Goal: Task Accomplishment & Management: Manage account settings

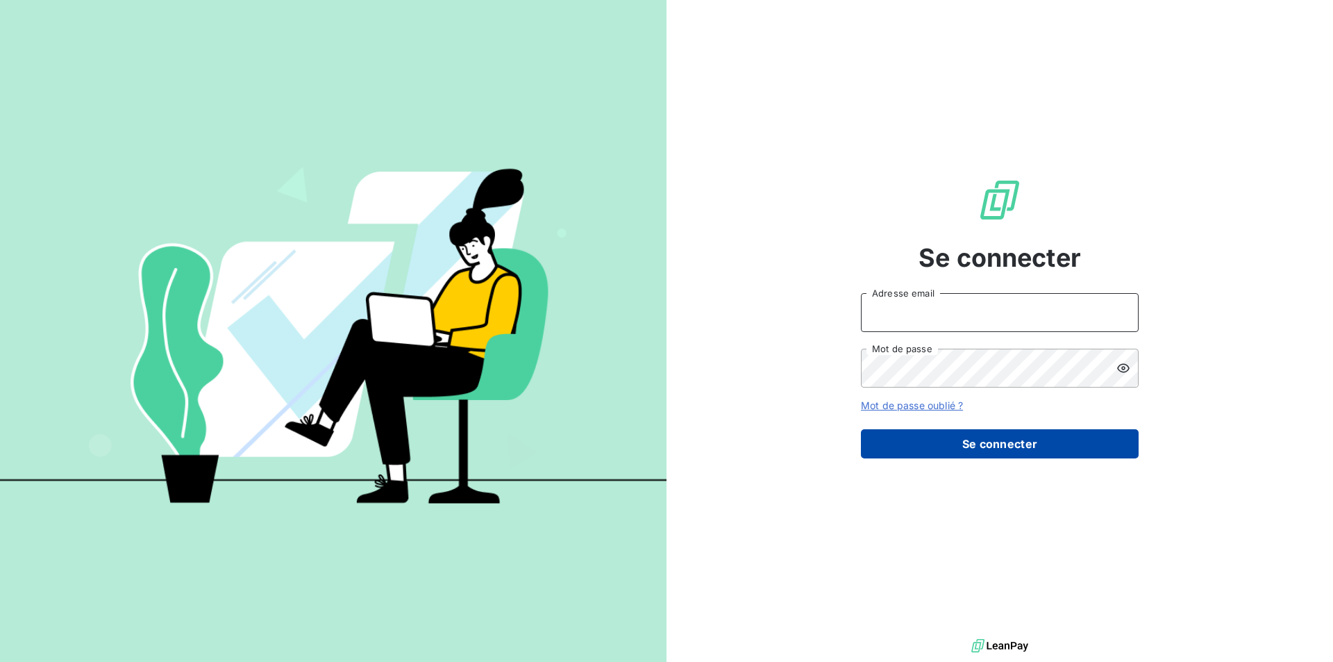
type input "juliette.leonard@greenwishes.fr"
click at [970, 433] on button "Se connecter" at bounding box center [1000, 443] width 278 height 29
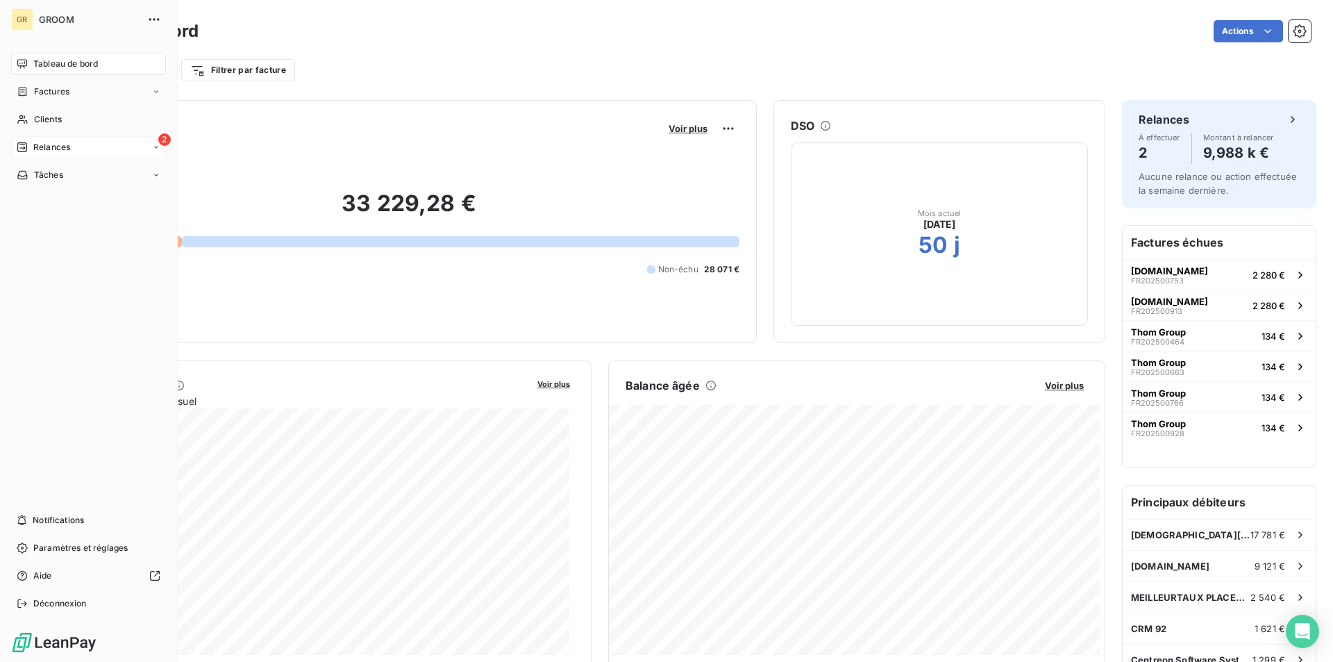
click at [90, 138] on div "2 Relances" at bounding box center [88, 147] width 155 height 22
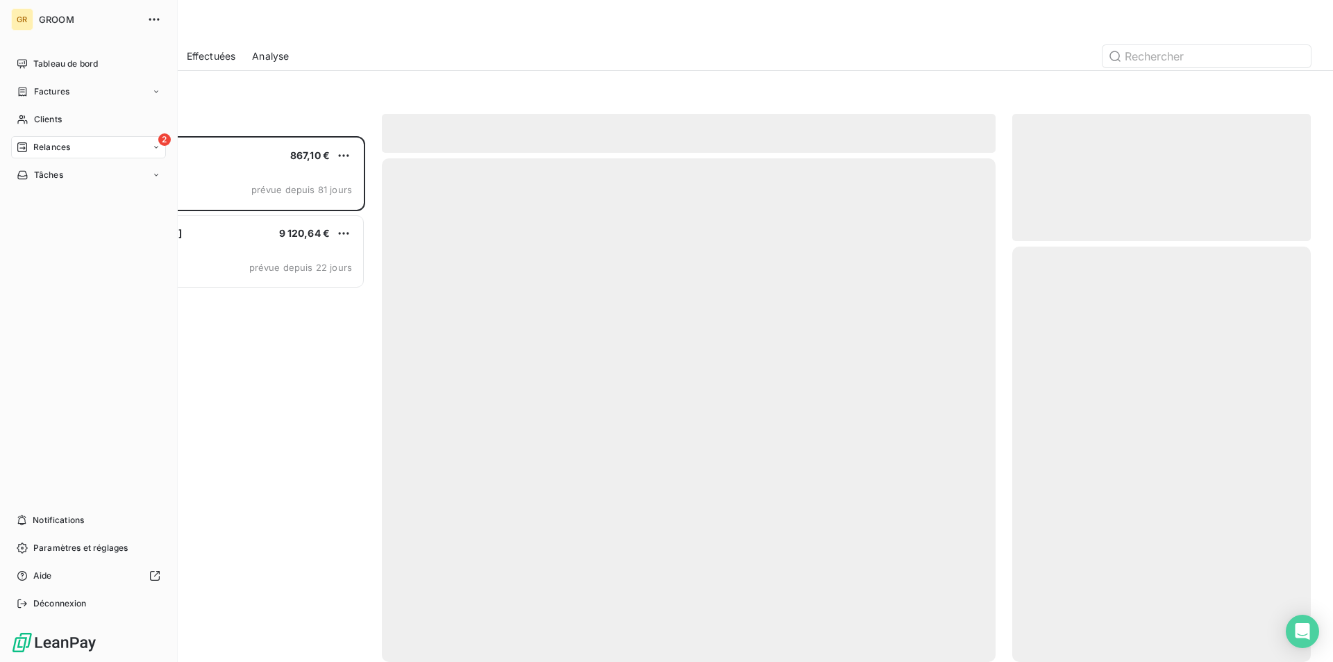
click at [22, 144] on icon at bounding box center [22, 147] width 10 height 10
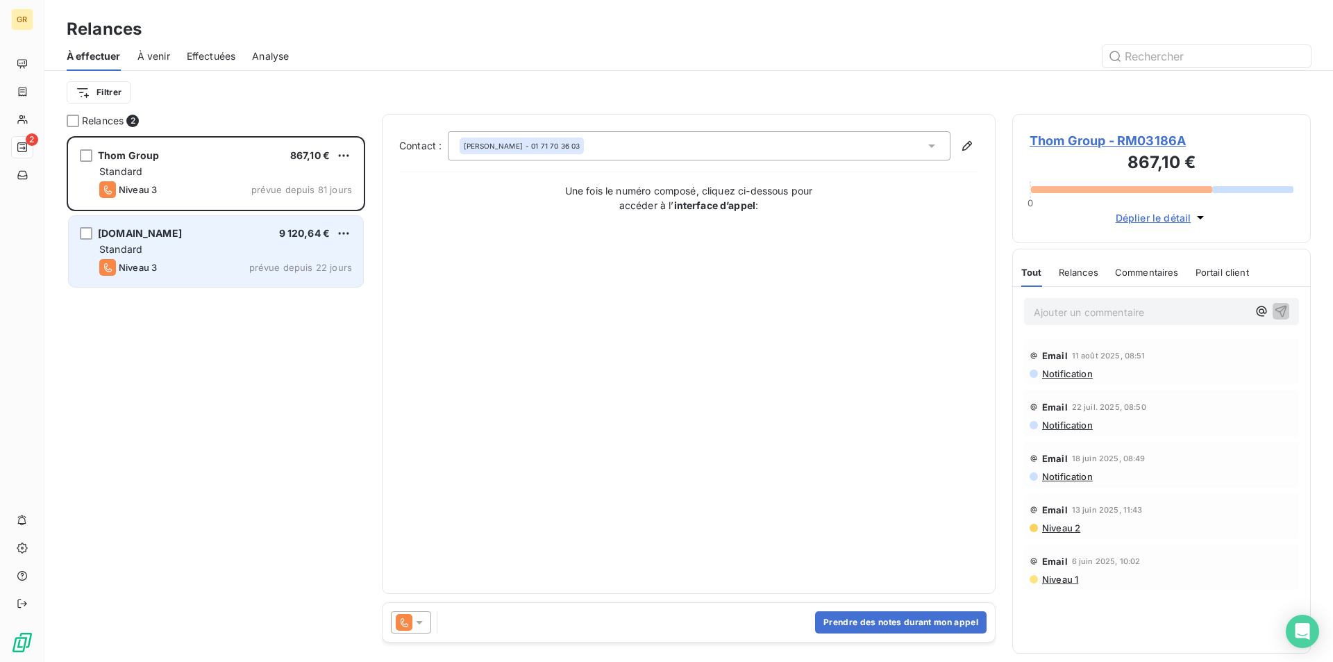
click at [214, 262] on div "Niveau 3 prévue depuis 22 jours" at bounding box center [225, 267] width 253 height 17
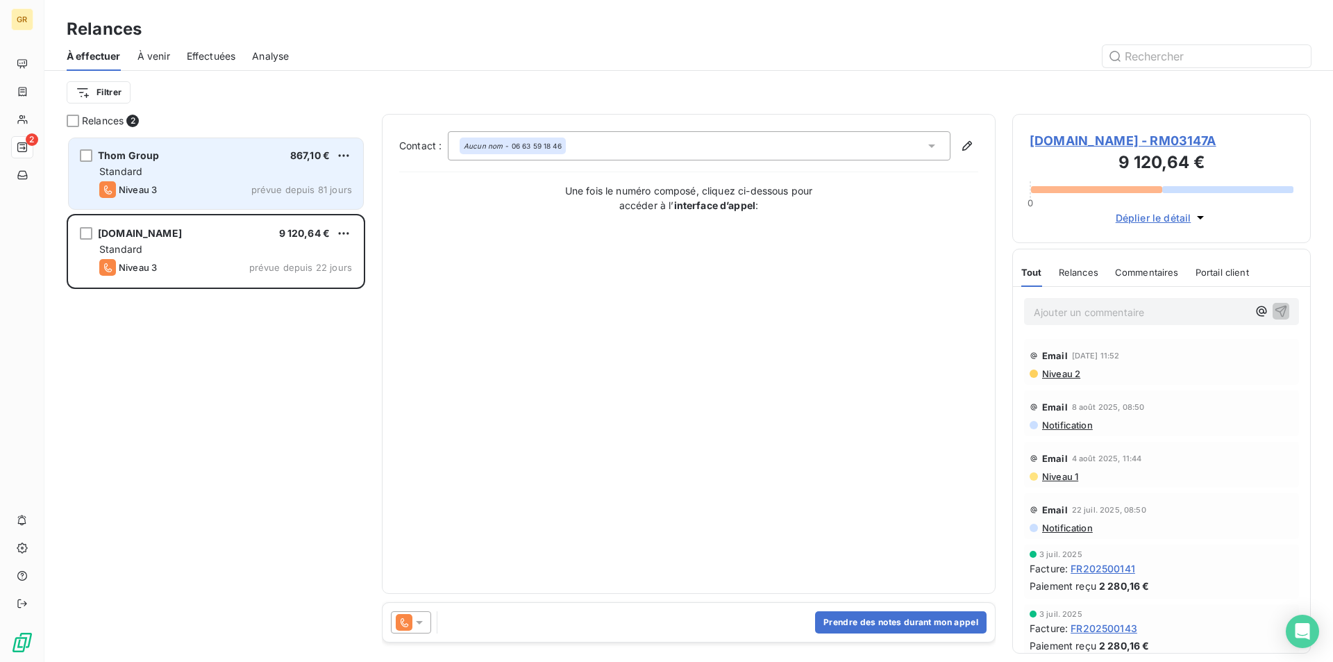
click at [244, 176] on div "Standard" at bounding box center [225, 172] width 253 height 14
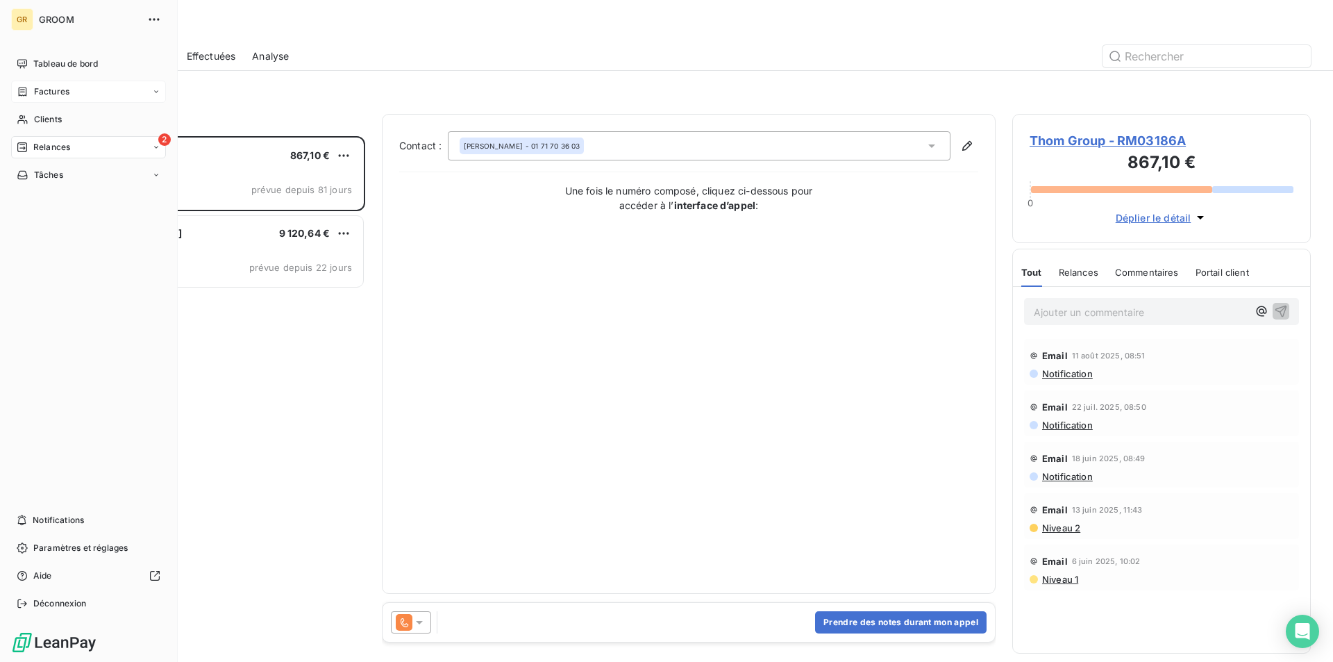
click at [35, 91] on span "Factures" at bounding box center [51, 91] width 35 height 12
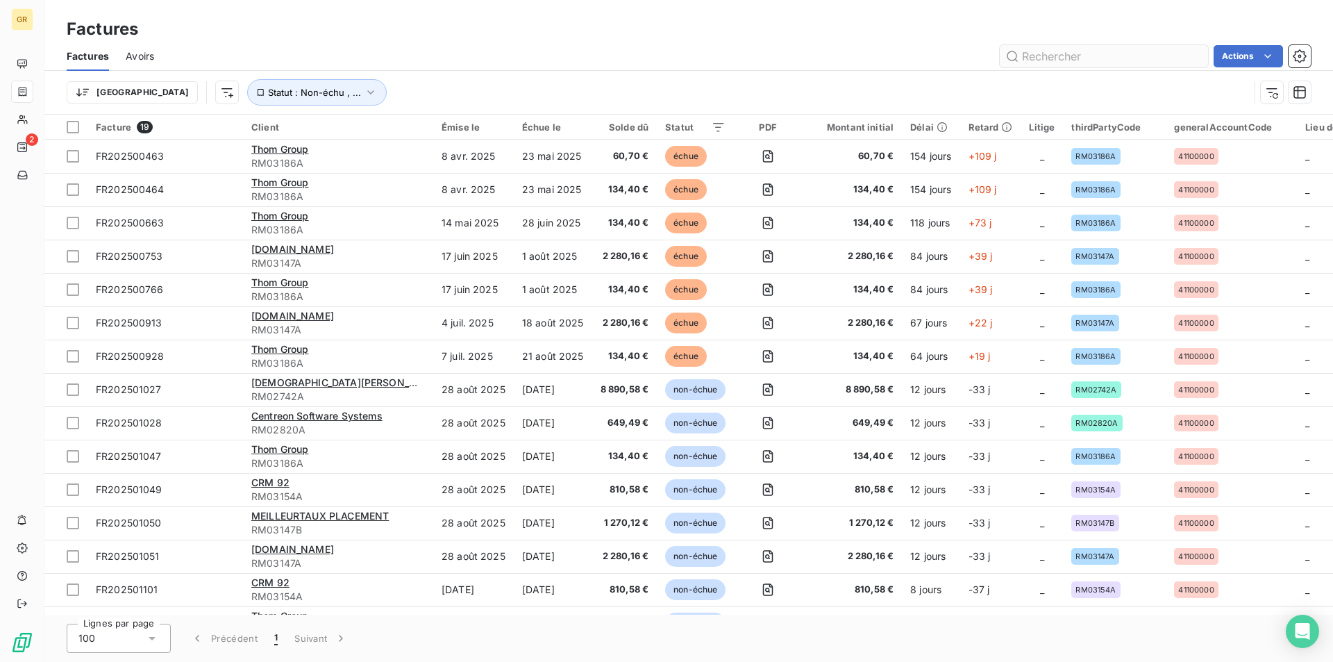
click at [1075, 56] on input "text" at bounding box center [1104, 56] width 208 height 22
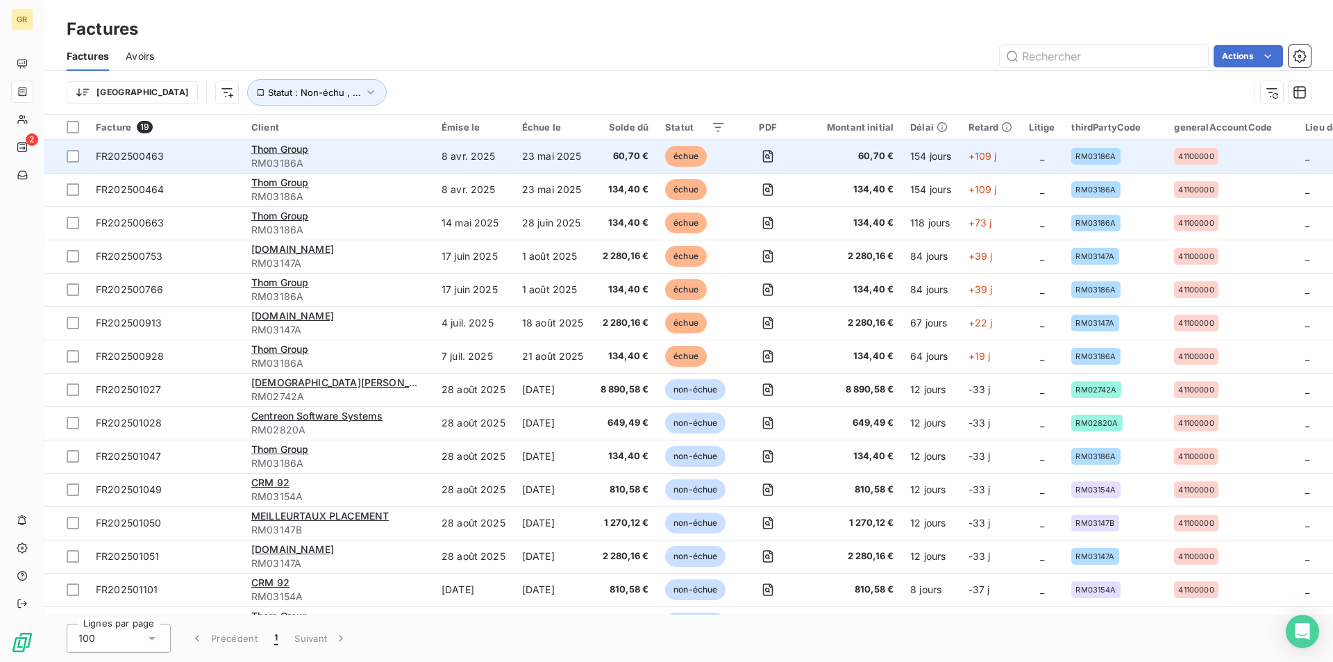
click at [665, 157] on span "échue" at bounding box center [686, 156] width 42 height 21
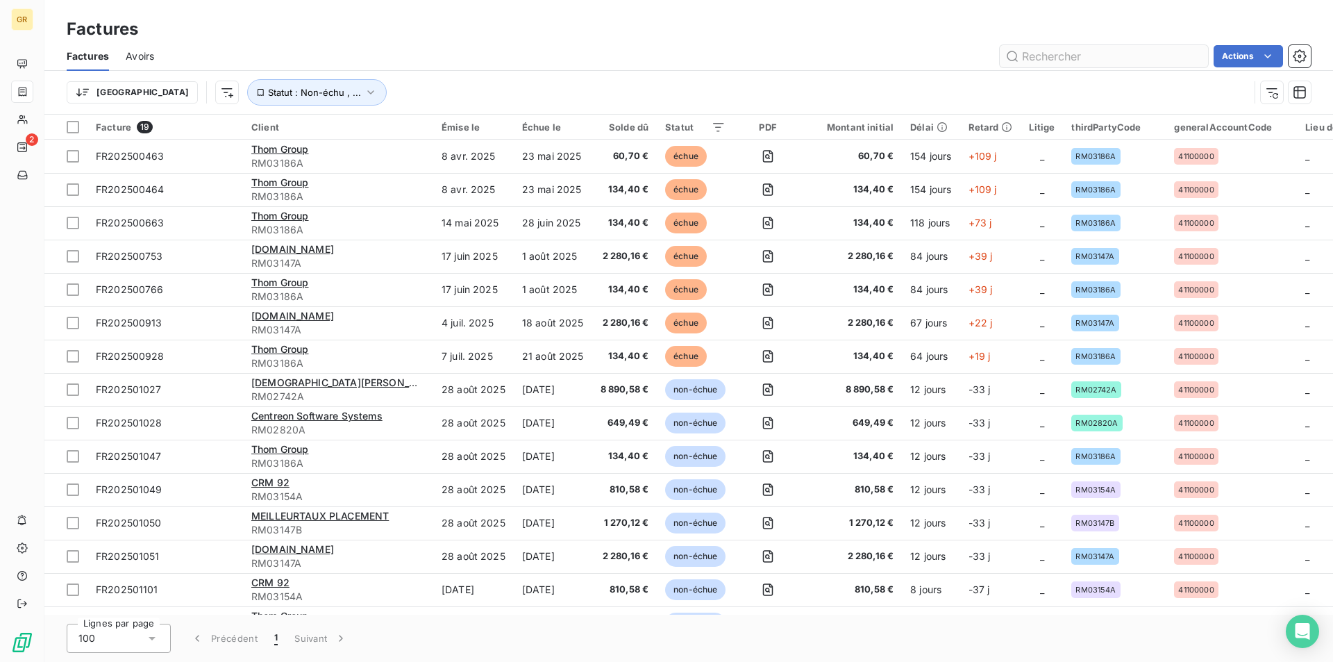
click at [1041, 57] on input "text" at bounding box center [1104, 56] width 208 height 22
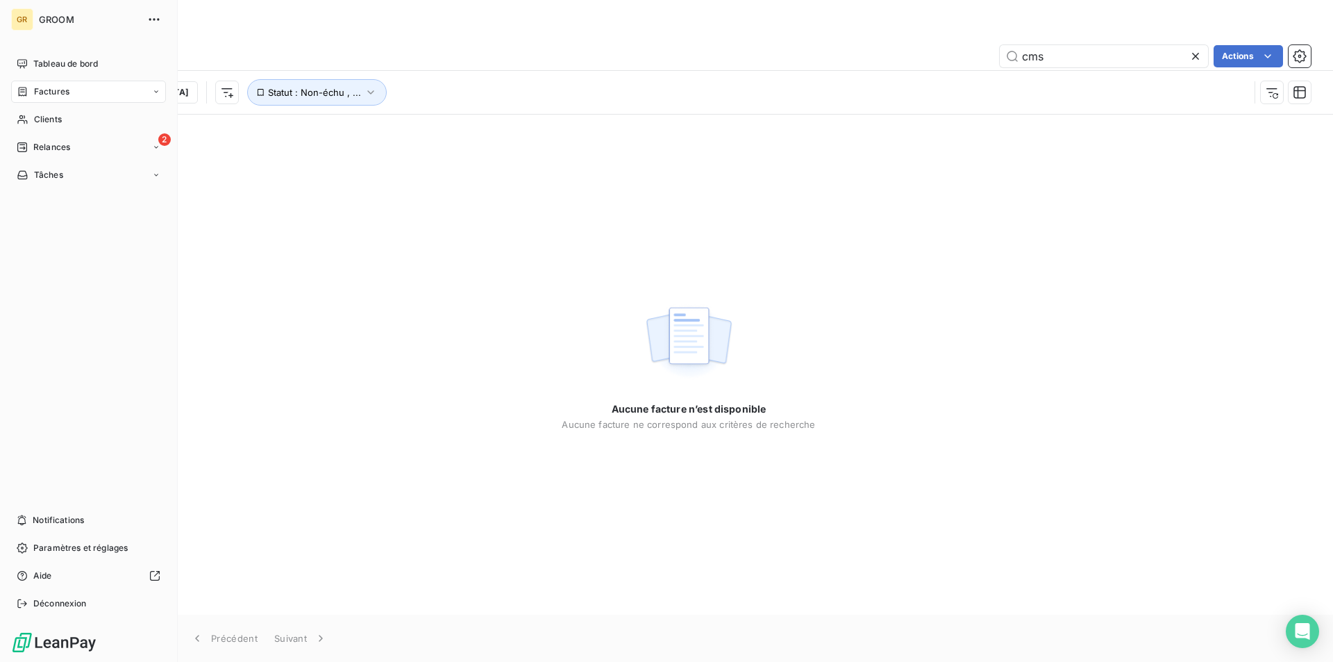
type input "cms"
click at [130, 97] on div "Factures" at bounding box center [88, 92] width 155 height 22
click at [108, 123] on div "Factures" at bounding box center [97, 119] width 138 height 22
click at [30, 91] on div "Factures" at bounding box center [43, 91] width 53 height 12
click at [71, 90] on div "Factures" at bounding box center [88, 92] width 155 height 22
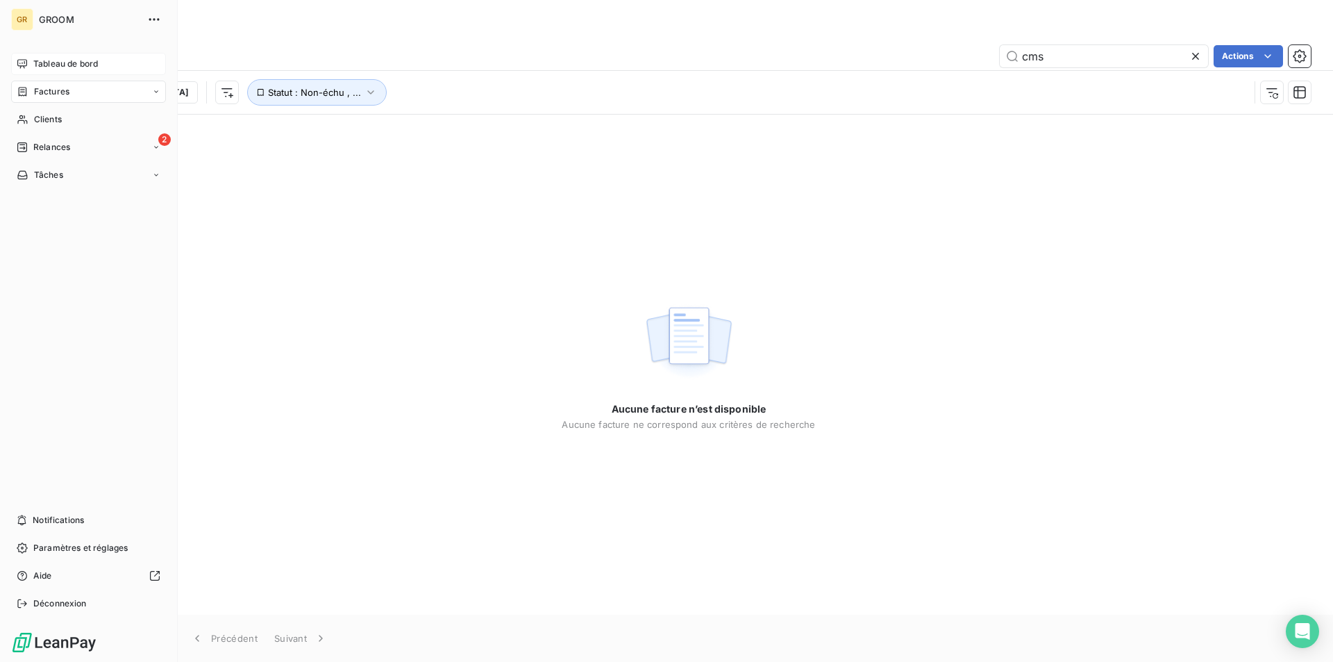
click at [45, 69] on span "Tableau de bord" at bounding box center [65, 64] width 65 height 12
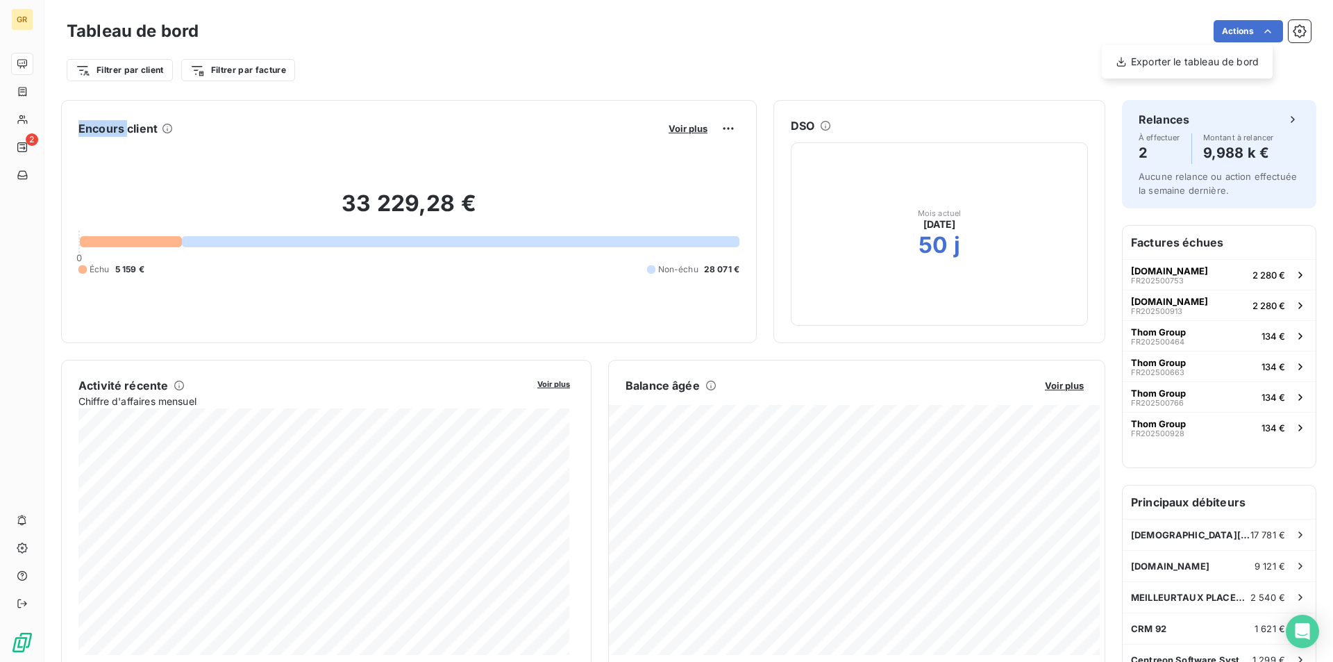
click at [1249, 32] on html "GR 2 Tableau de bord Actions Exporter le tableau de bord Filtrer par client Fil…" at bounding box center [666, 331] width 1333 height 662
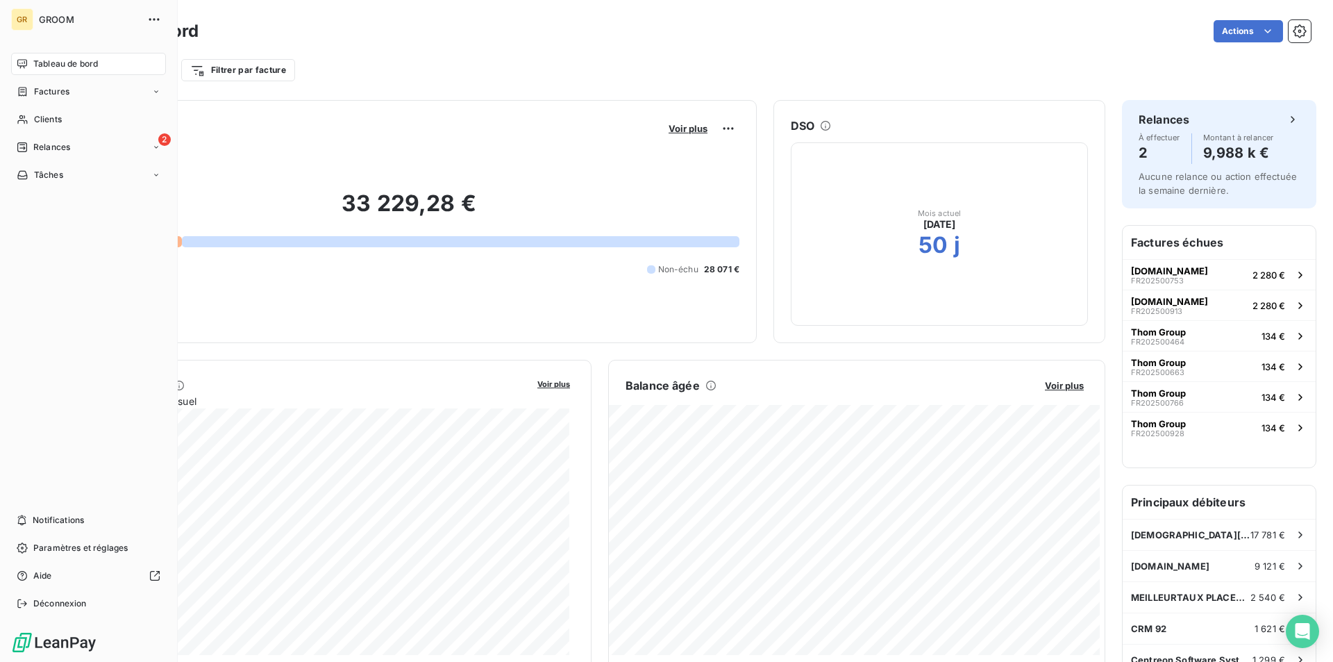
click at [21, 19] on div "GR" at bounding box center [22, 19] width 22 height 22
click at [31, 25] on div "GR" at bounding box center [22, 19] width 22 height 22
click at [151, 18] on icon "button" at bounding box center [154, 19] width 14 height 14
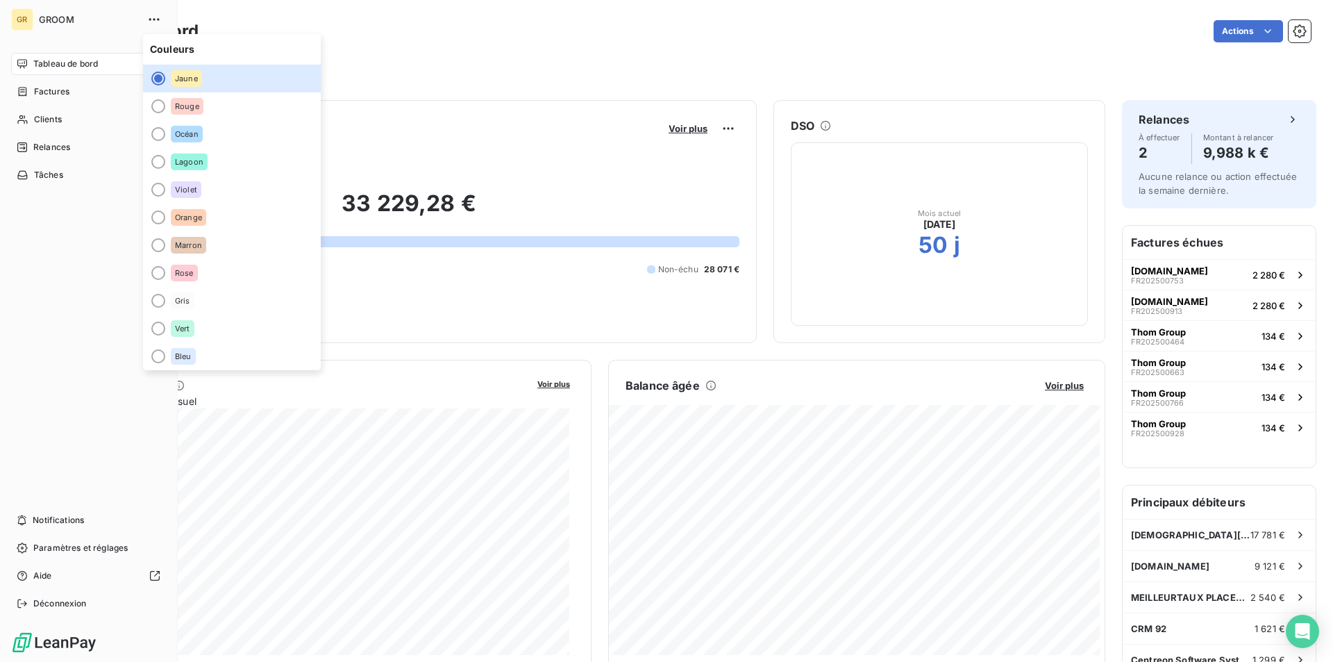
drag, startPoint x: 0, startPoint y: 10, endPoint x: 11, endPoint y: 11, distance: 11.2
click at [1, 9] on div "GR GROOM Tableau de bord Factures Clients 2 Relances Tâches Notifications Param…" at bounding box center [89, 331] width 178 height 662
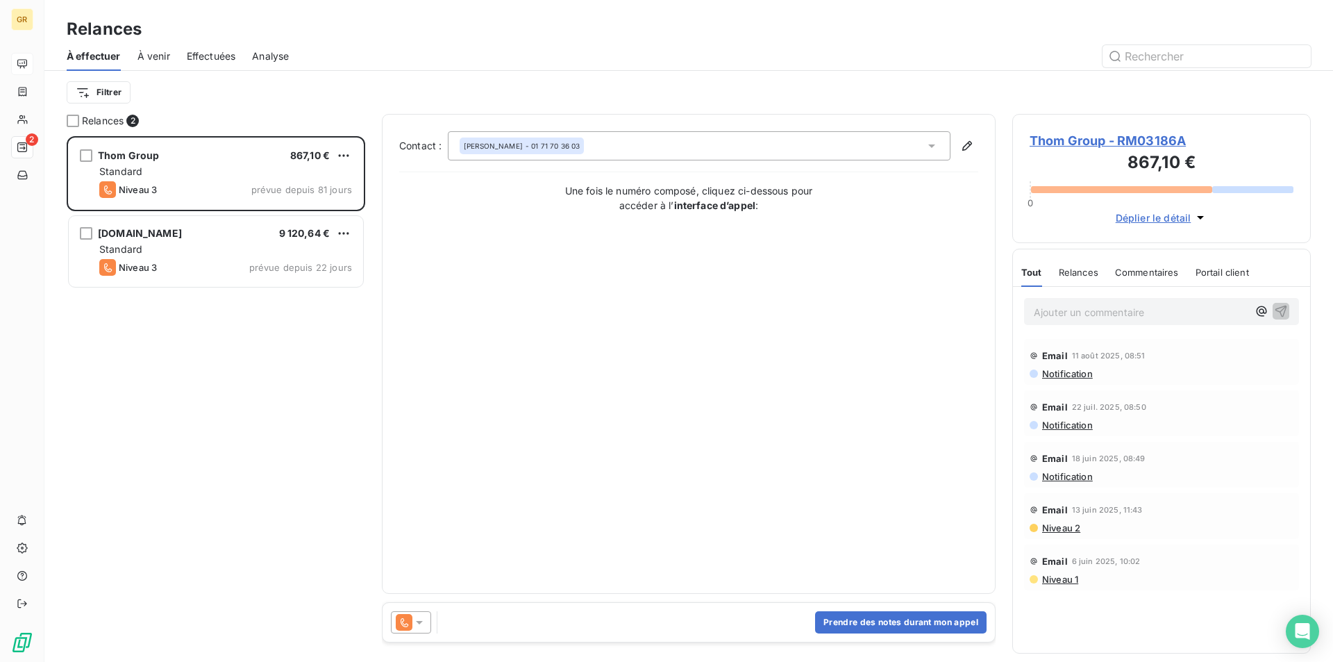
scroll to position [515, 288]
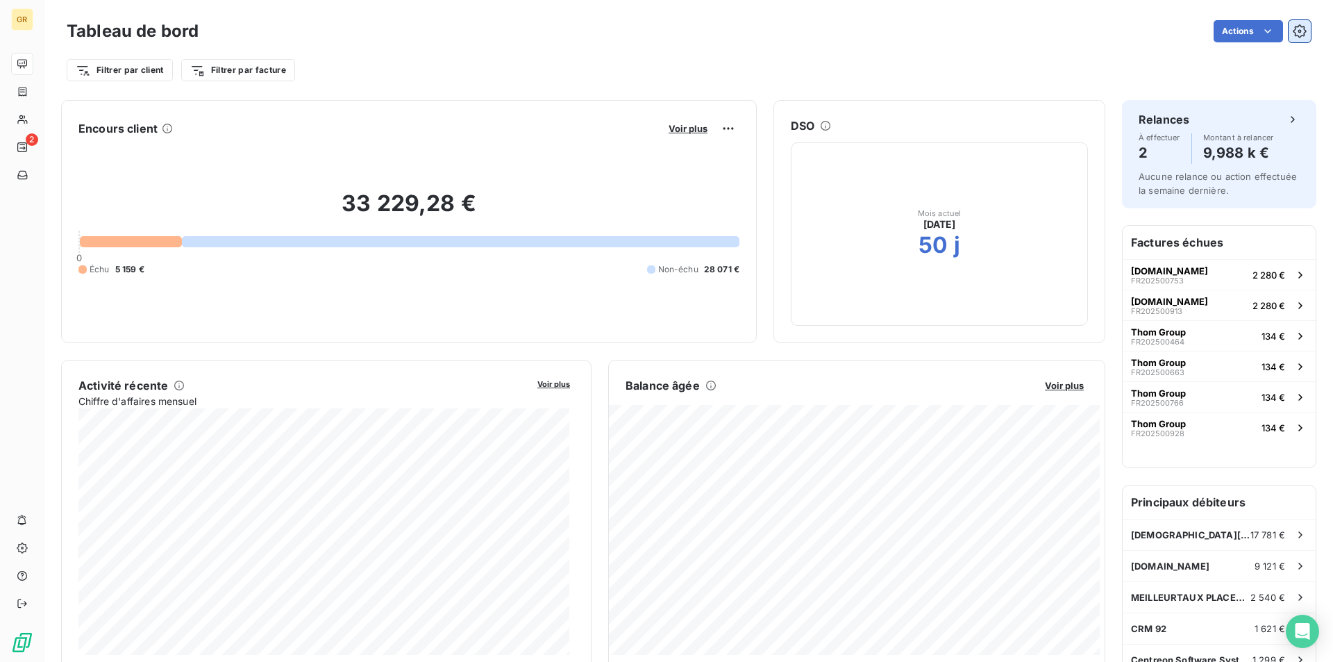
click at [1294, 26] on icon "button" at bounding box center [1299, 31] width 14 height 14
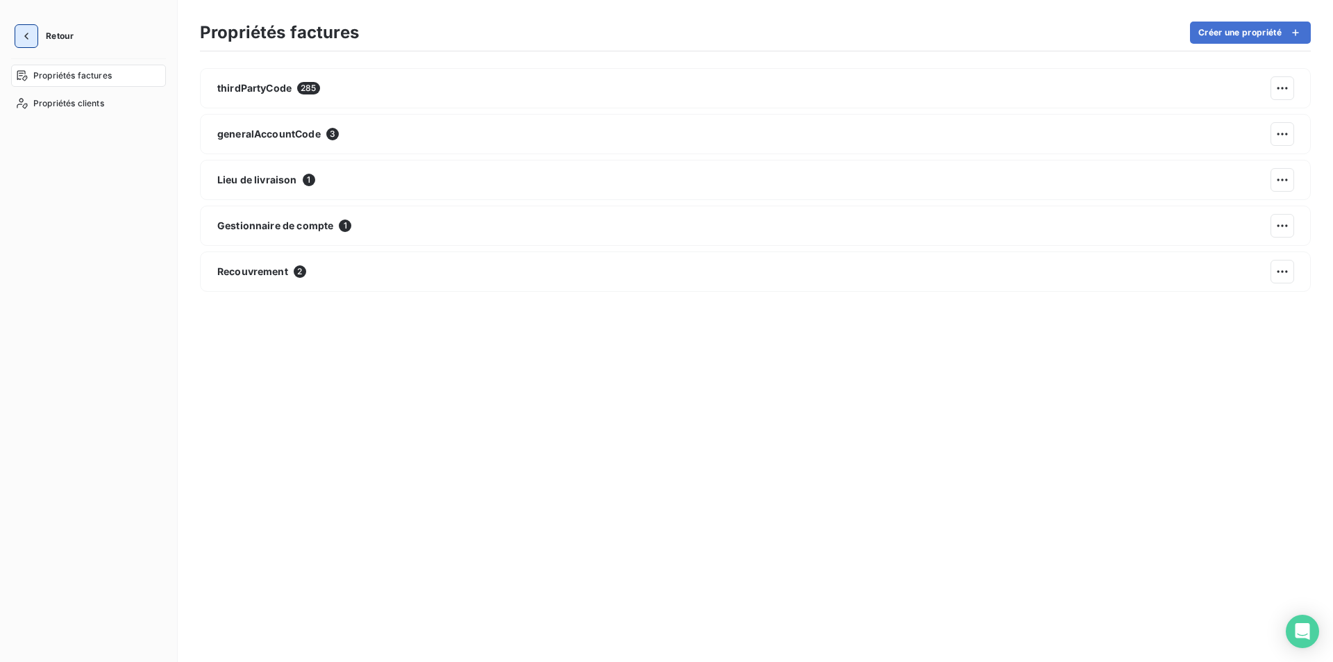
click at [28, 30] on icon "button" at bounding box center [26, 36] width 14 height 14
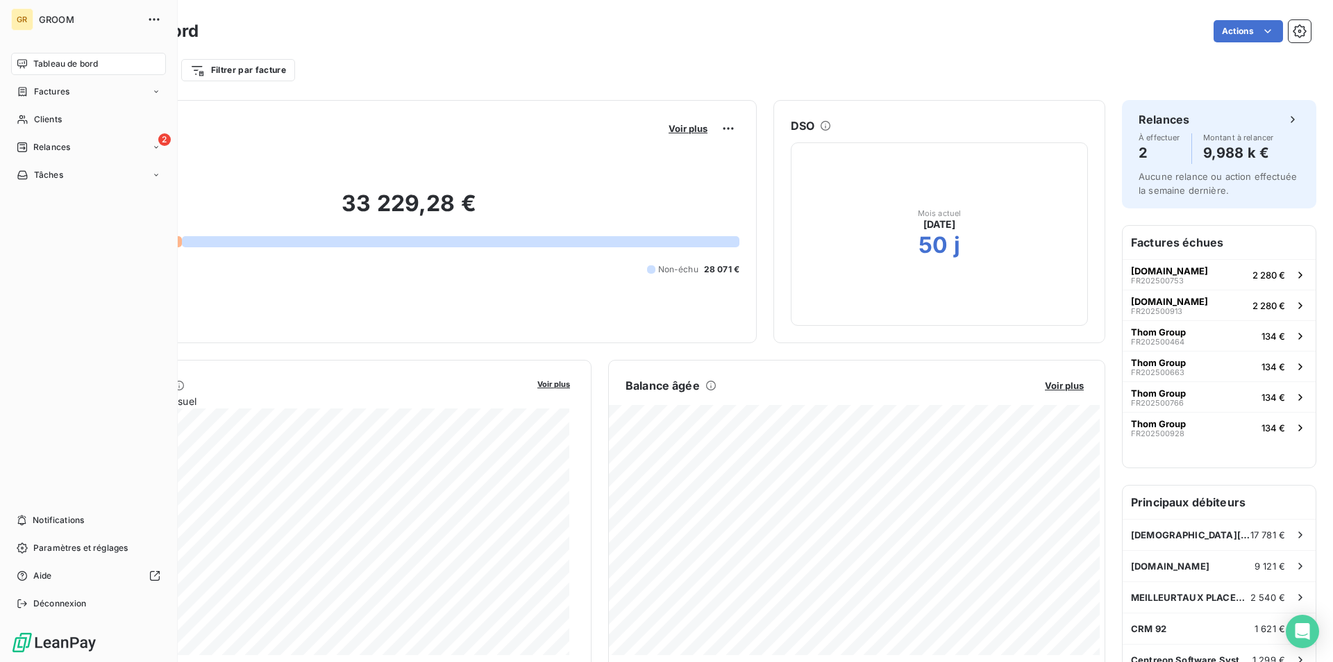
click at [22, 27] on div "GR" at bounding box center [22, 19] width 22 height 22
click at [124, 17] on span "GROOM" at bounding box center [89, 19] width 100 height 11
click at [156, 22] on icon "button" at bounding box center [154, 19] width 14 height 14
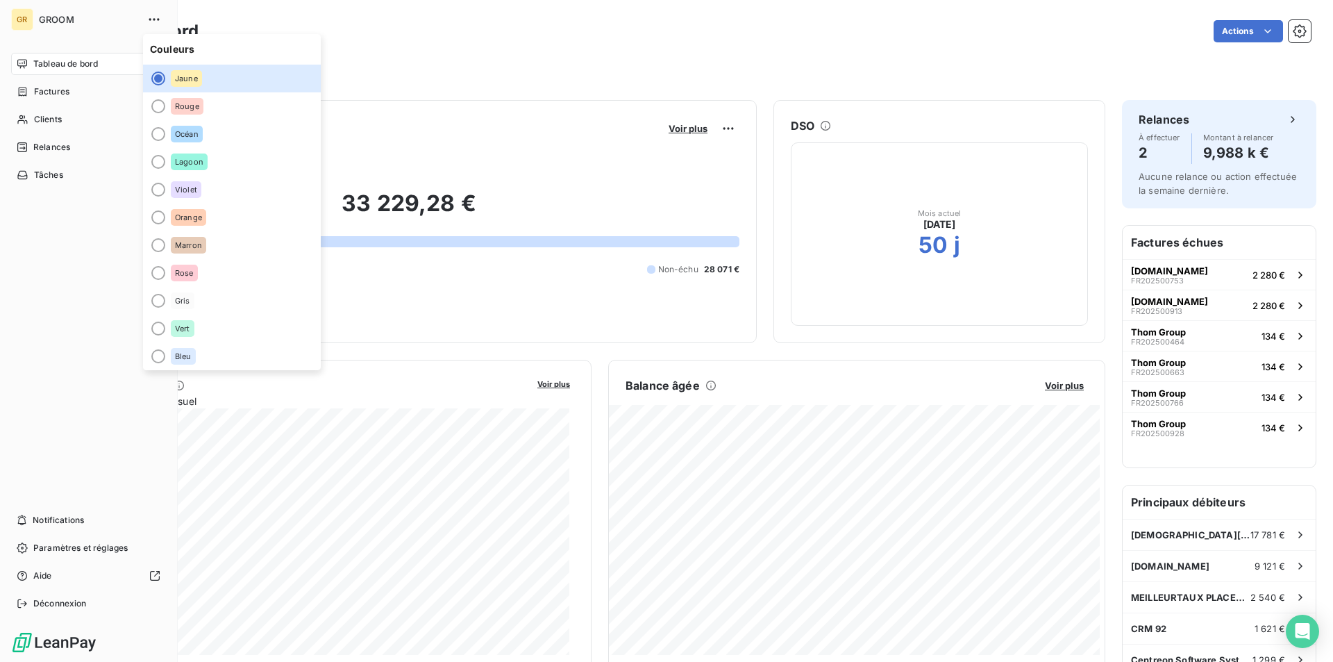
click at [11, 17] on div "GR" at bounding box center [22, 19] width 22 height 22
click at [51, 24] on span "GROOM" at bounding box center [89, 19] width 100 height 11
click at [70, 399] on div "Tableau de bord Factures Clients 2 Relances Tâches Notifications Paramètres et …" at bounding box center [88, 334] width 155 height 562
click at [58, 283] on div "Tableau de bord Factures Clients 2 Relances Tâches Notifications Paramètres et …" at bounding box center [88, 334] width 155 height 562
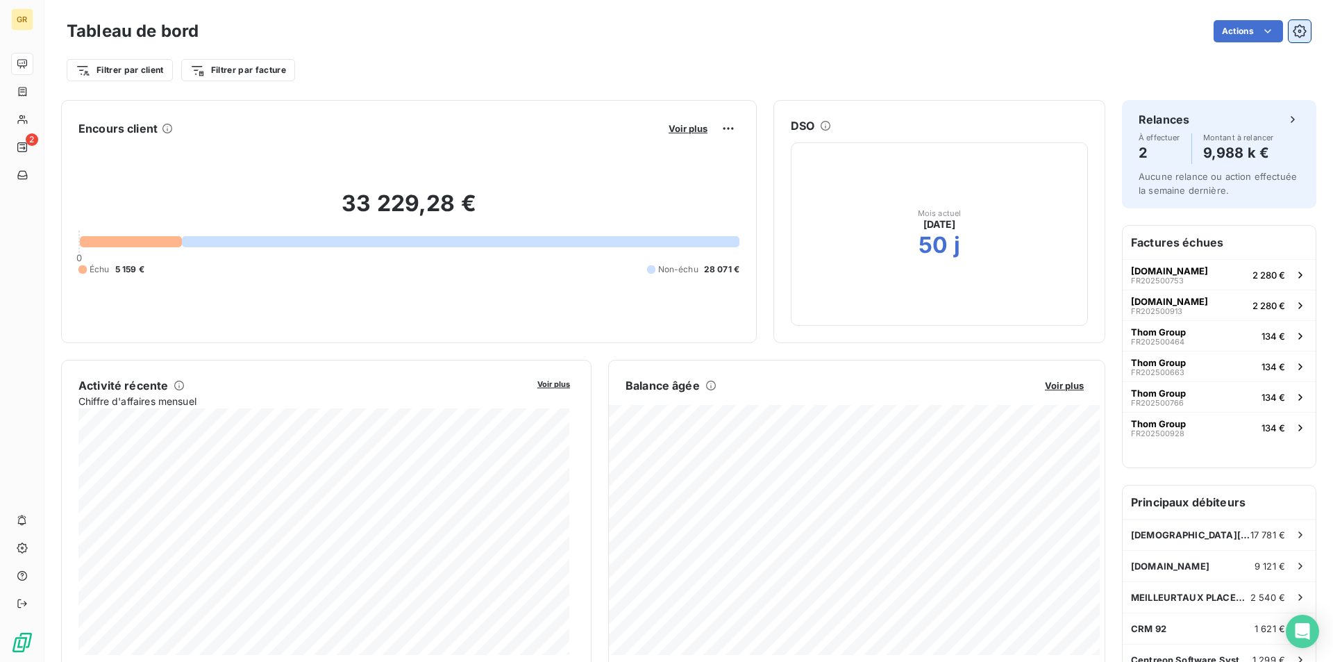
click at [1288, 30] on button "button" at bounding box center [1299, 31] width 22 height 22
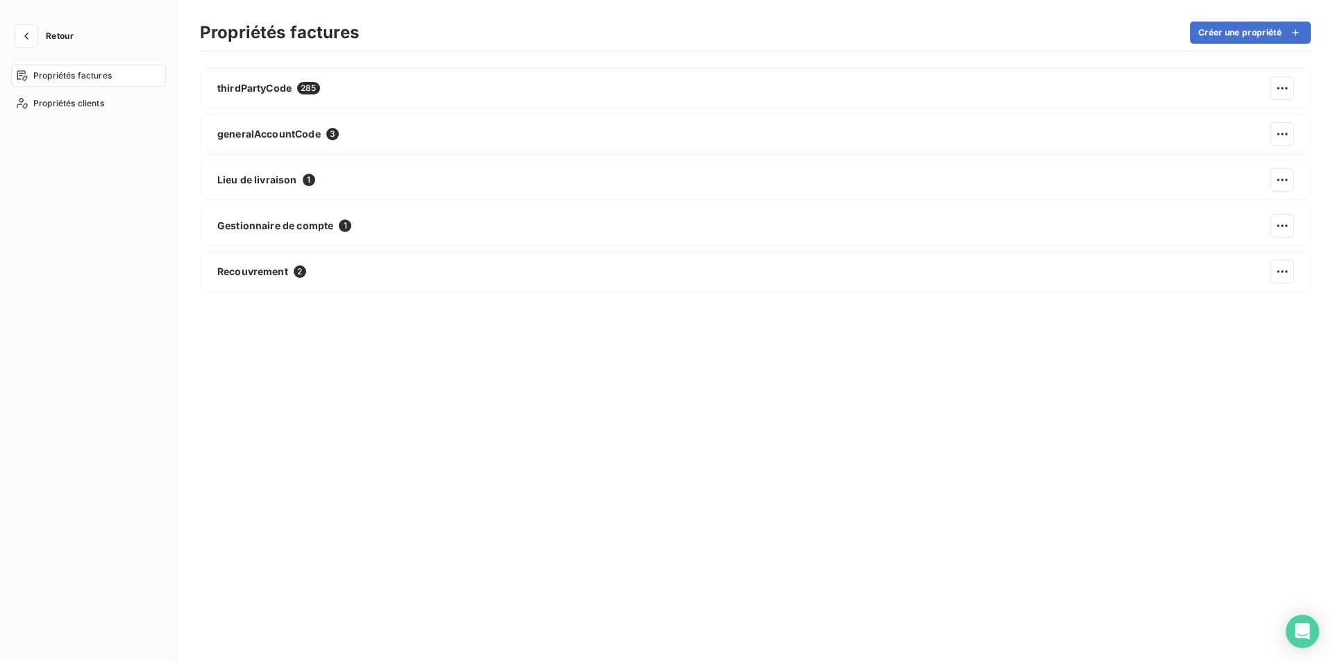
click at [50, 42] on button "Retour" at bounding box center [48, 36] width 74 height 22
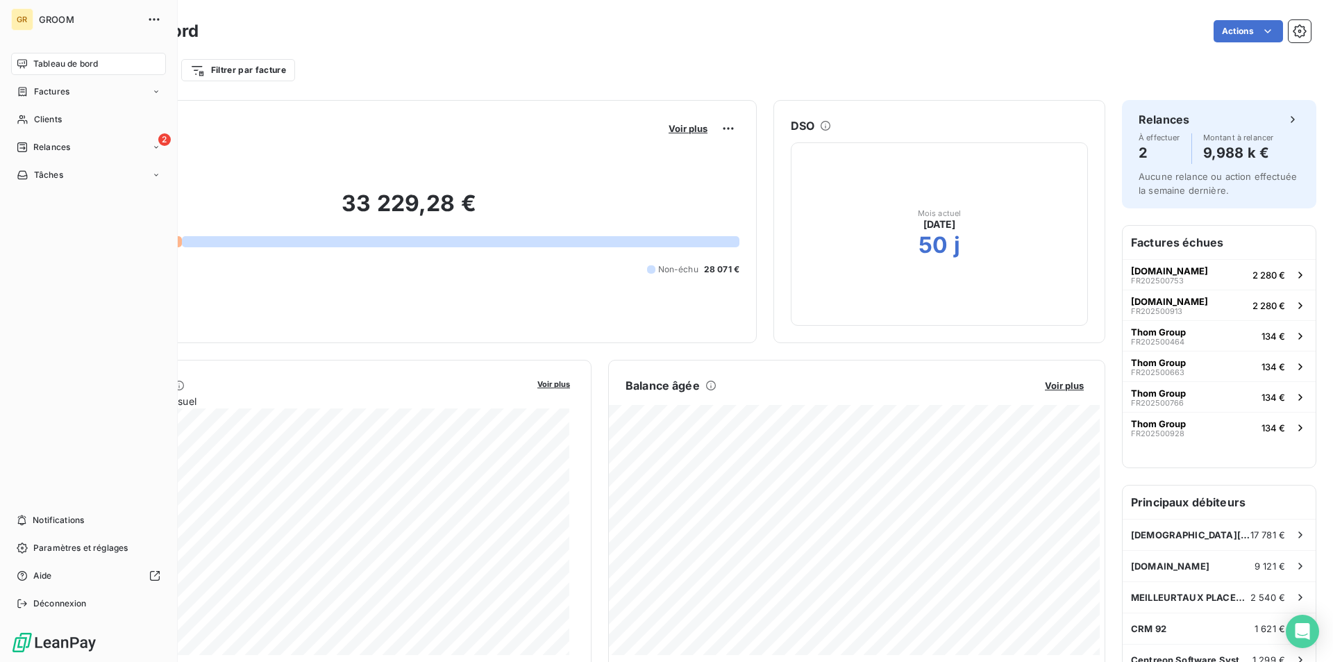
drag, startPoint x: 0, startPoint y: 9, endPoint x: 9, endPoint y: 15, distance: 10.6
click at [1, 8] on div "GR GROOM Tableau de bord Factures Clients 2 Relances Tâches Notifications Param…" at bounding box center [89, 331] width 178 height 662
drag, startPoint x: 13, startPoint y: 17, endPoint x: 35, endPoint y: 25, distance: 23.1
click at [13, 16] on div "GR" at bounding box center [22, 19] width 22 height 22
click at [22, 11] on div "GR" at bounding box center [22, 19] width 22 height 22
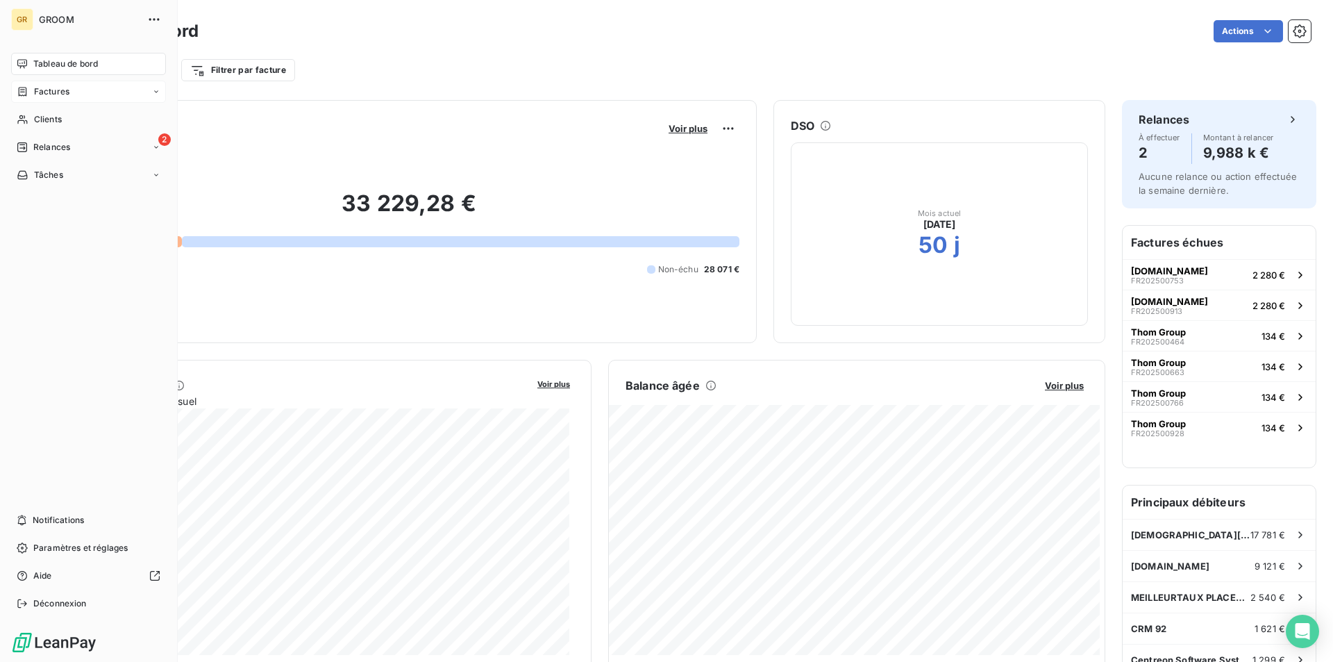
click at [109, 97] on div "Factures" at bounding box center [88, 92] width 155 height 22
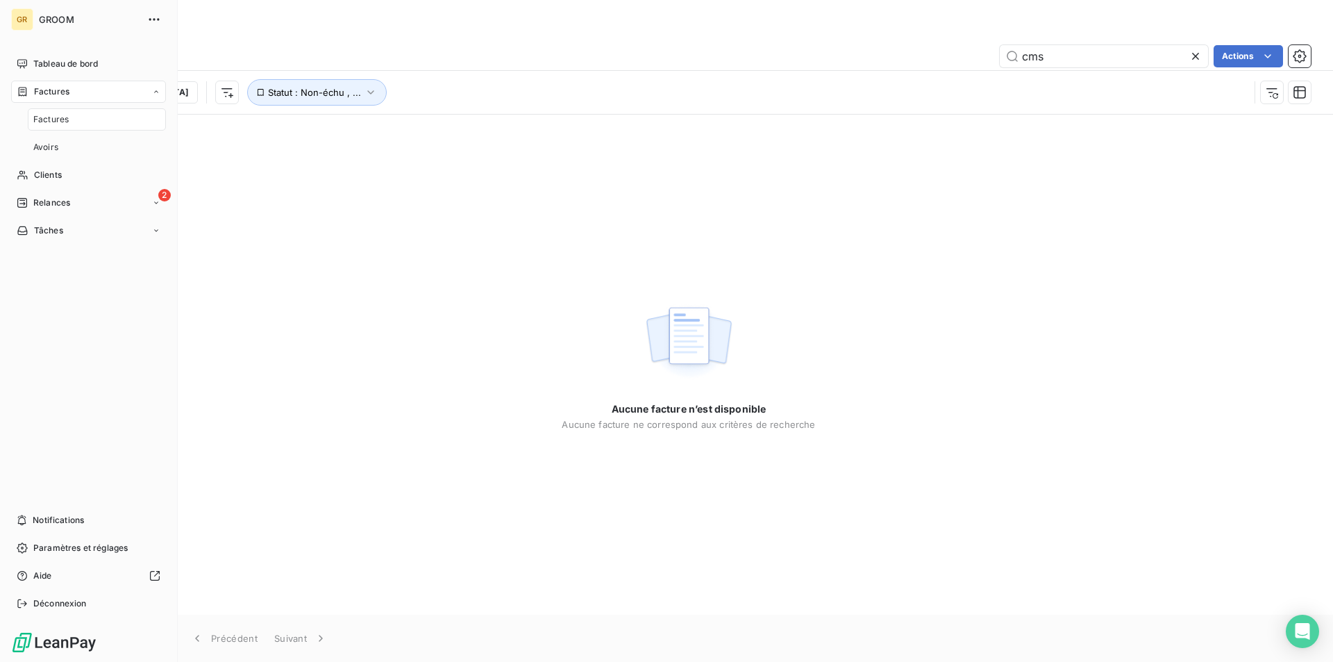
click at [160, 94] on div "Factures" at bounding box center [88, 92] width 155 height 22
click at [160, 17] on icon "button" at bounding box center [154, 19] width 14 height 14
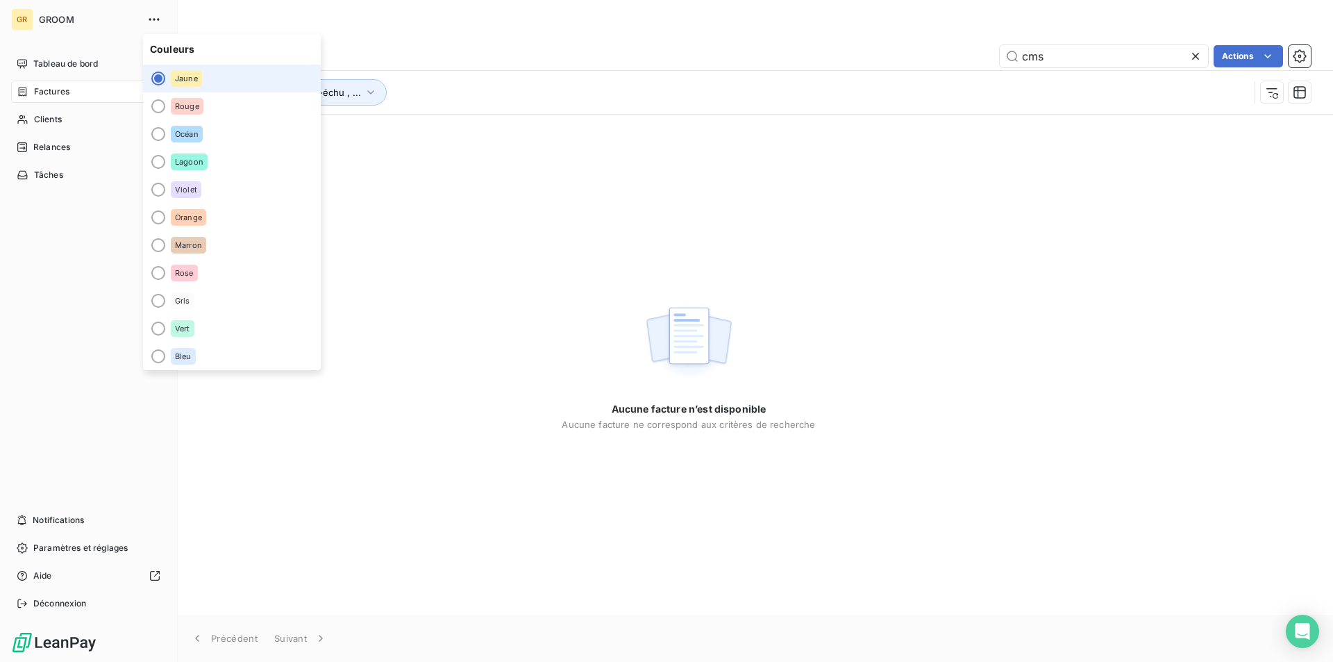
click at [161, 78] on div at bounding box center [158, 78] width 14 height 14
click at [145, 15] on button "button" at bounding box center [154, 19] width 22 height 22
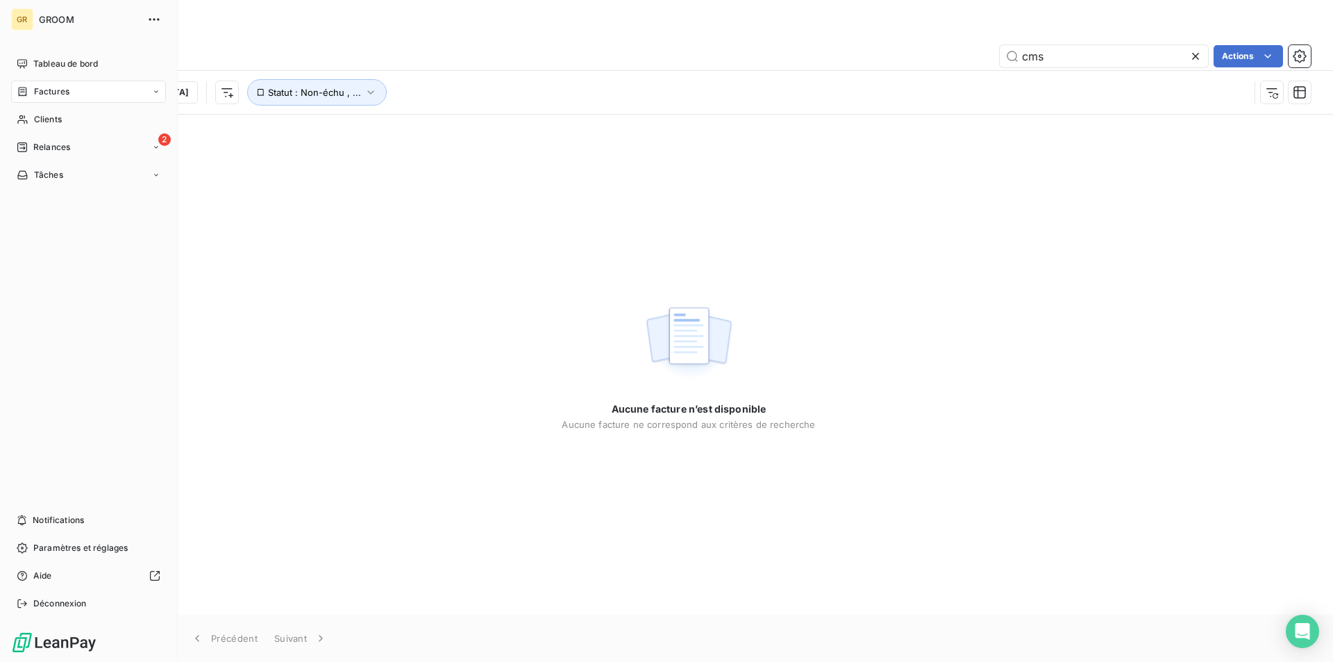
click at [23, 17] on div "GR" at bounding box center [22, 19] width 22 height 22
click at [28, 15] on div "GR" at bounding box center [22, 19] width 22 height 22
click at [34, 15] on div "GR GROOM" at bounding box center [88, 19] width 155 height 22
click at [47, 15] on span "GROOM" at bounding box center [89, 19] width 100 height 11
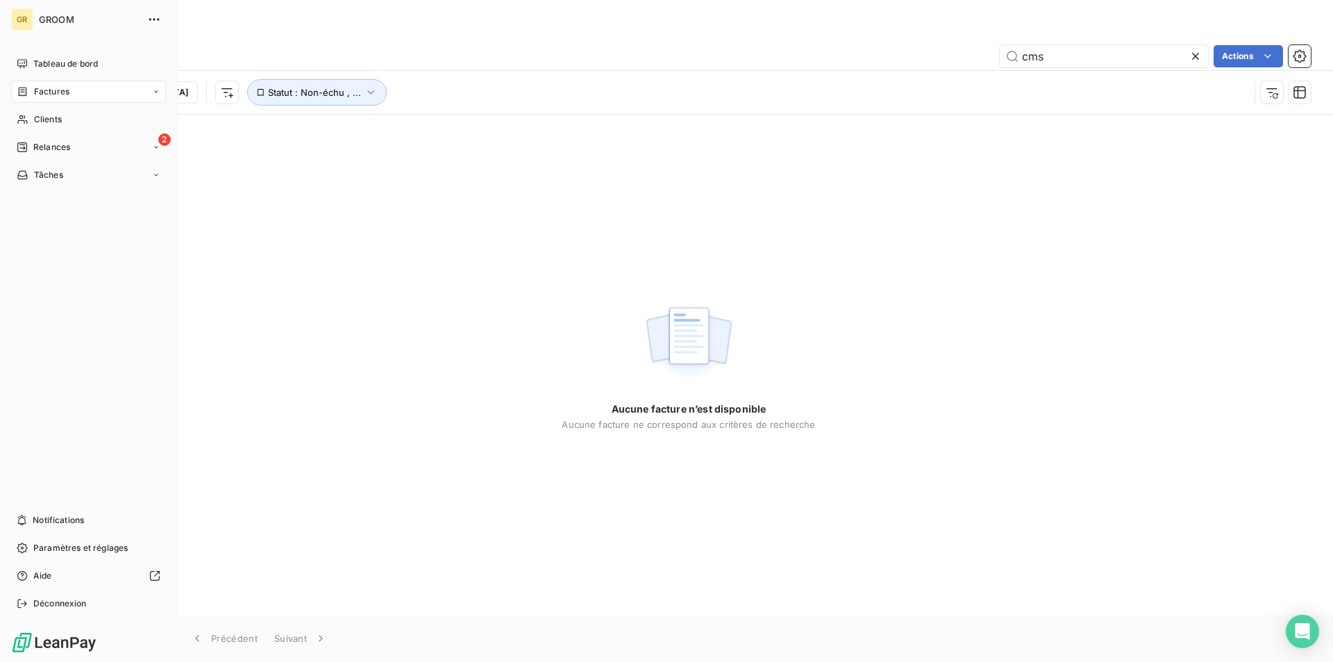
click at [47, 15] on span "GROOM" at bounding box center [89, 19] width 100 height 11
click at [48, 16] on span "GROOM" at bounding box center [89, 19] width 100 height 11
click at [51, 20] on span "GROOM" at bounding box center [89, 19] width 100 height 11
click at [58, 22] on span "GROOM" at bounding box center [89, 19] width 100 height 11
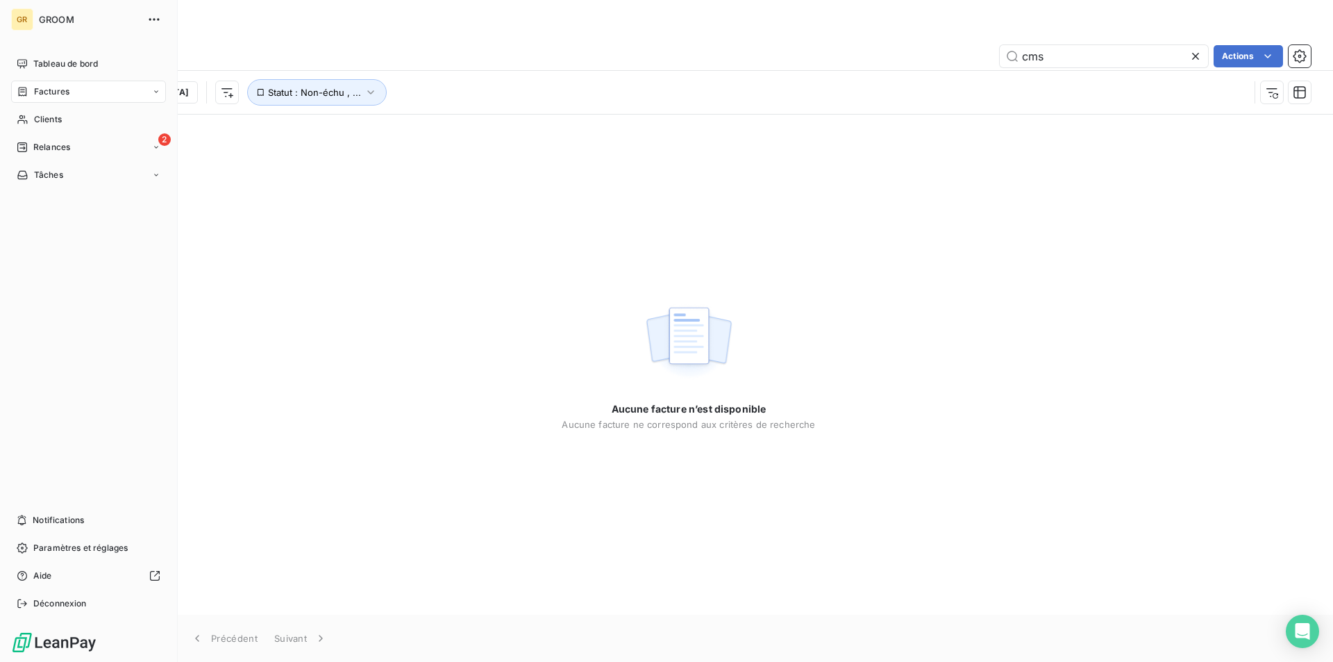
click at [58, 23] on span "GROOM" at bounding box center [89, 19] width 100 height 11
click at [59, 24] on span "GROOM" at bounding box center [89, 19] width 100 height 11
click at [28, 19] on div "GR" at bounding box center [22, 19] width 22 height 22
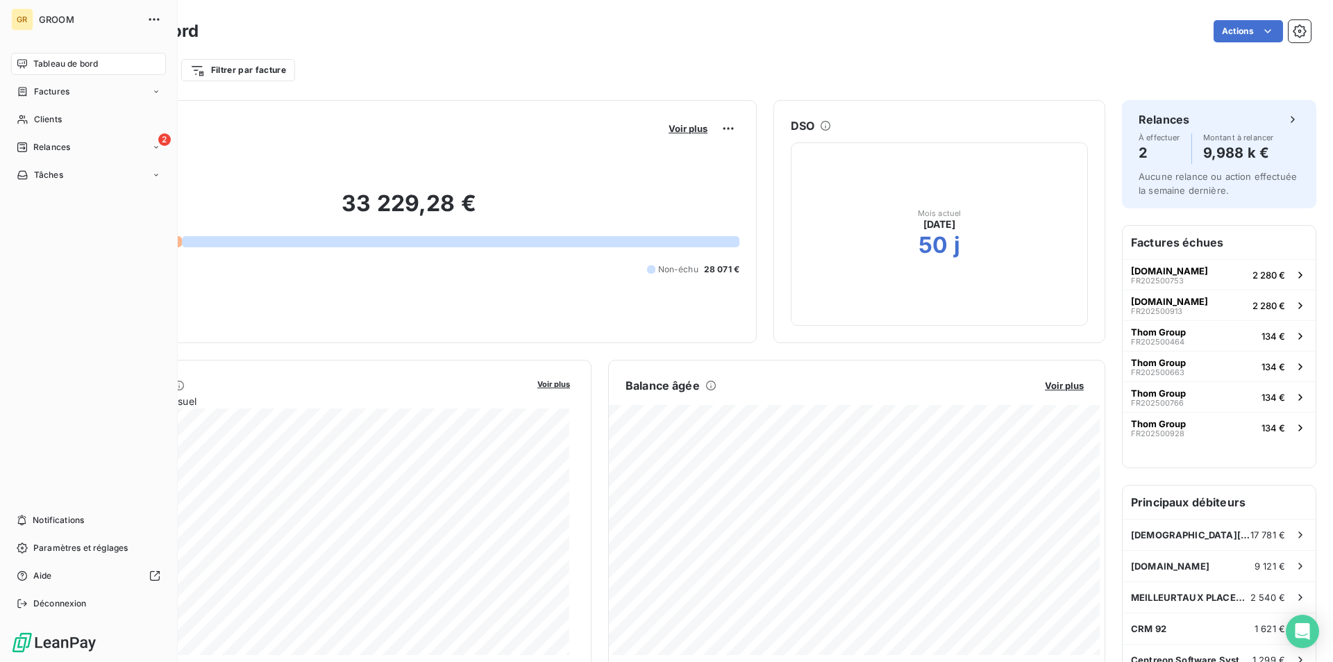
click at [33, 17] on div "GR GROOM" at bounding box center [88, 19] width 155 height 22
click at [156, 19] on icon "button" at bounding box center [154, 19] width 14 height 14
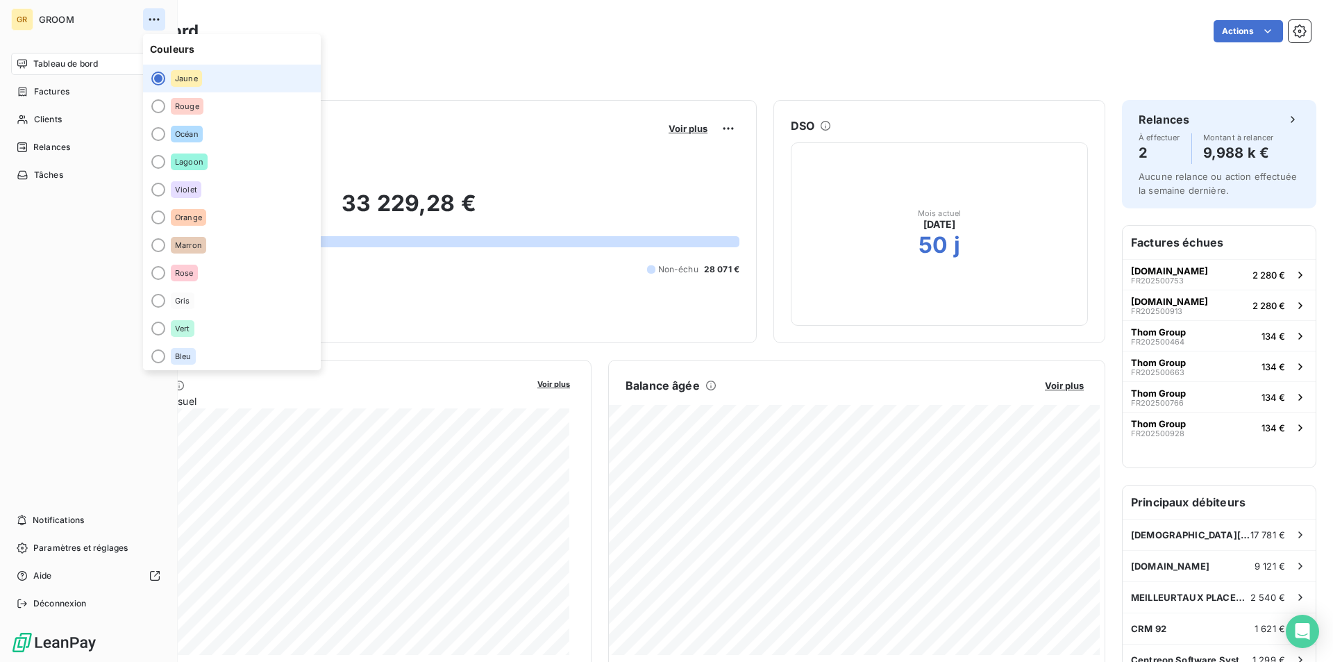
click at [153, 19] on icon "button" at bounding box center [154, 19] width 14 height 14
